Goal: Information Seeking & Learning: Understand process/instructions

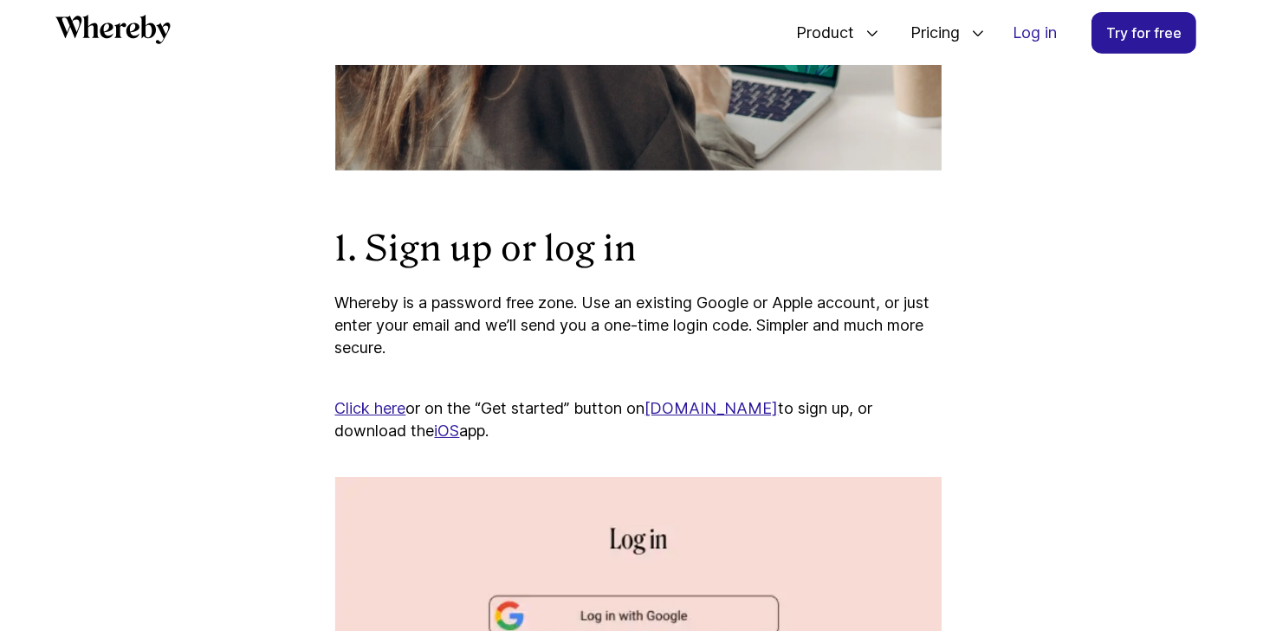
scroll to position [987, 0]
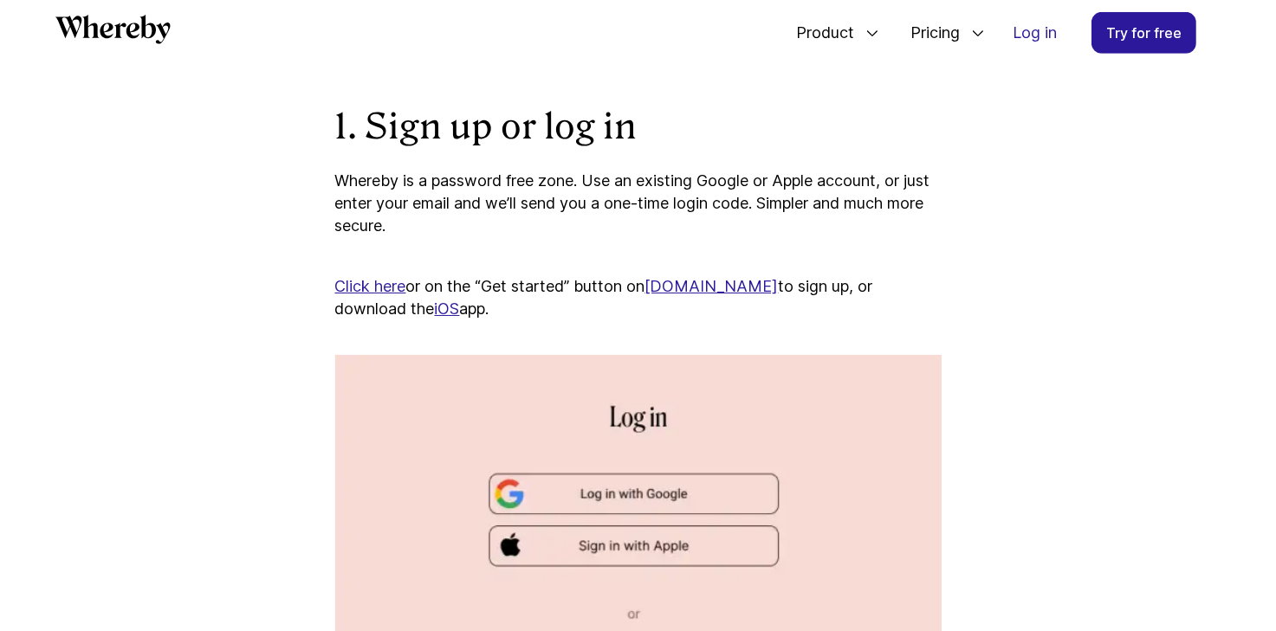
click at [688, 496] on img at bounding box center [638, 639] width 606 height 569
click at [666, 496] on img at bounding box center [638, 639] width 606 height 569
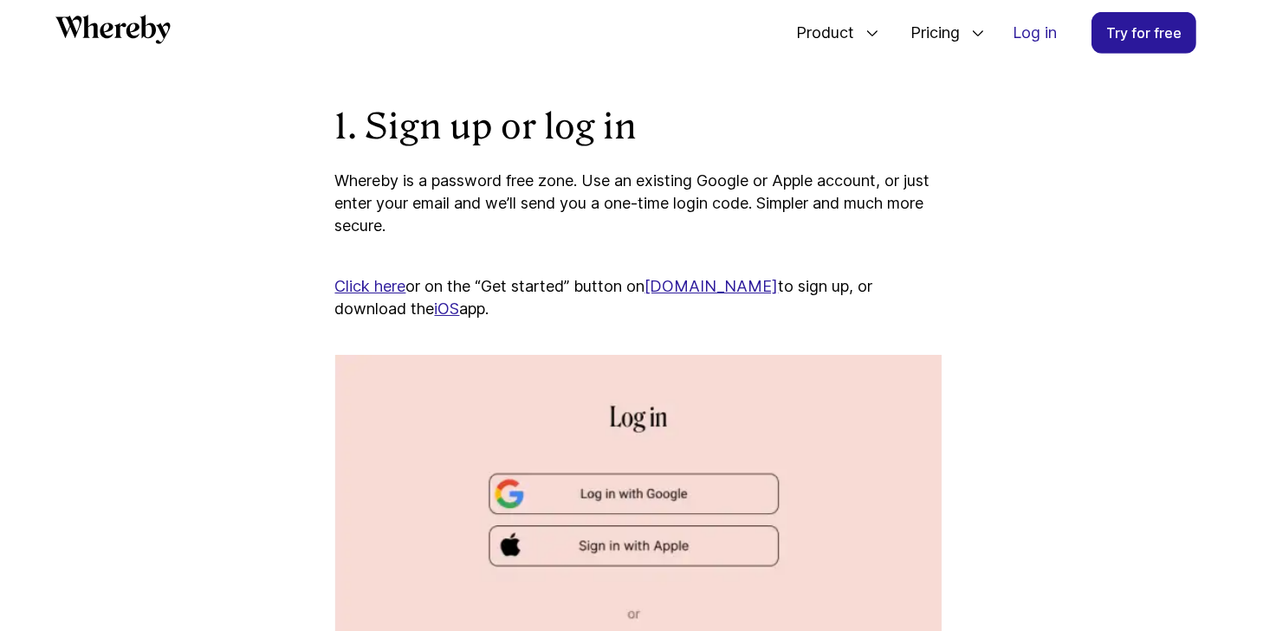
click at [666, 496] on img at bounding box center [638, 639] width 606 height 569
click at [705, 282] on link "[DOMAIN_NAME]" at bounding box center [711, 286] width 133 height 18
